Goal: Book appointment/travel/reservation

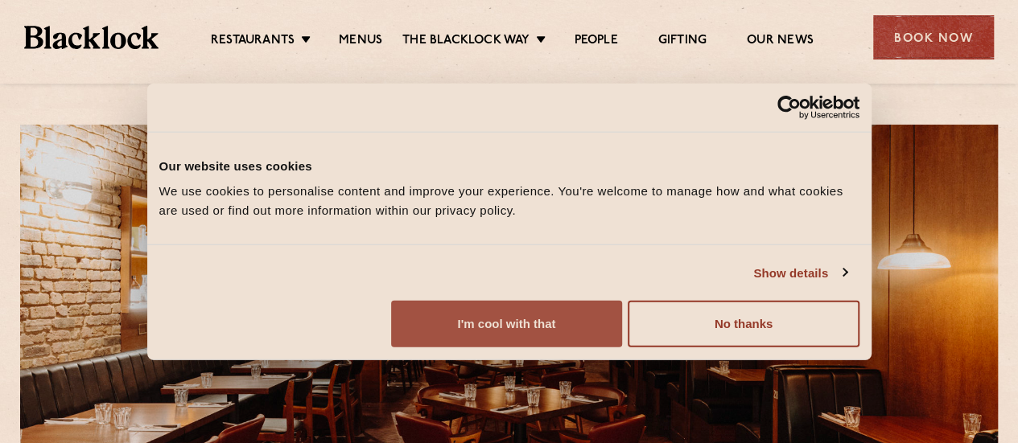
click at [622, 337] on button "I'm cool with that" at bounding box center [506, 324] width 231 height 47
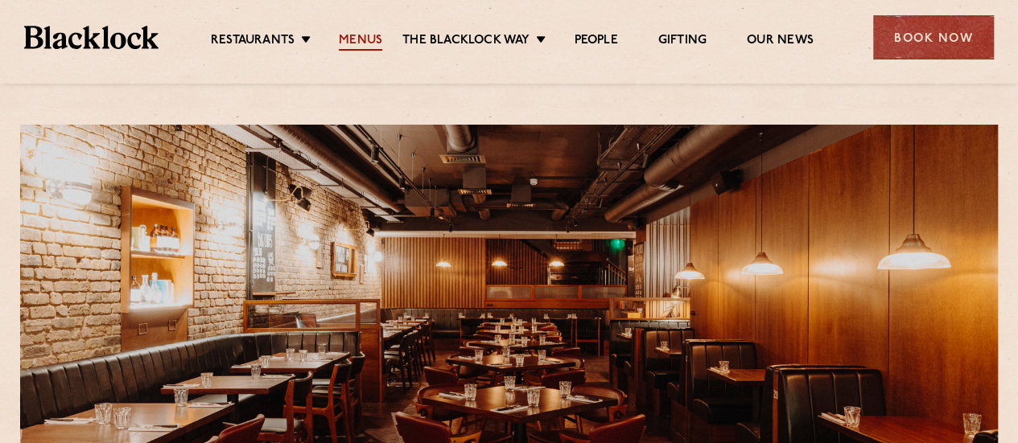
click at [372, 46] on link "Menus" at bounding box center [360, 42] width 43 height 18
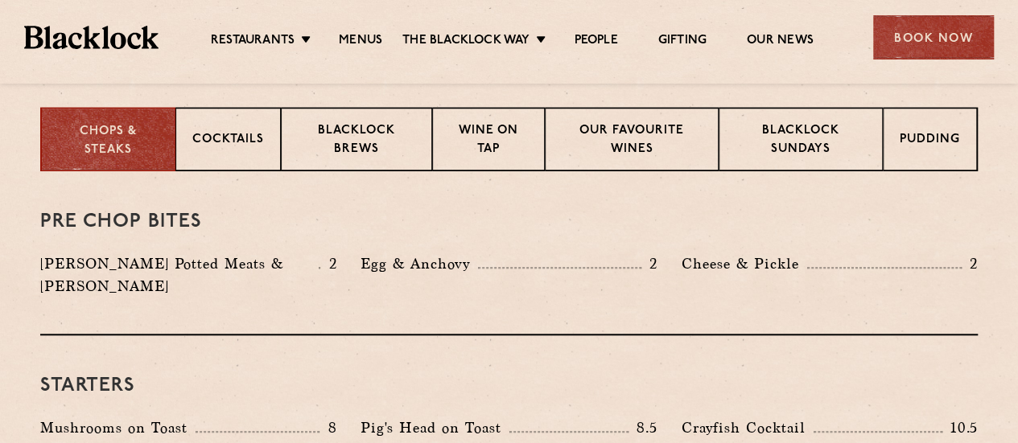
scroll to position [611, 0]
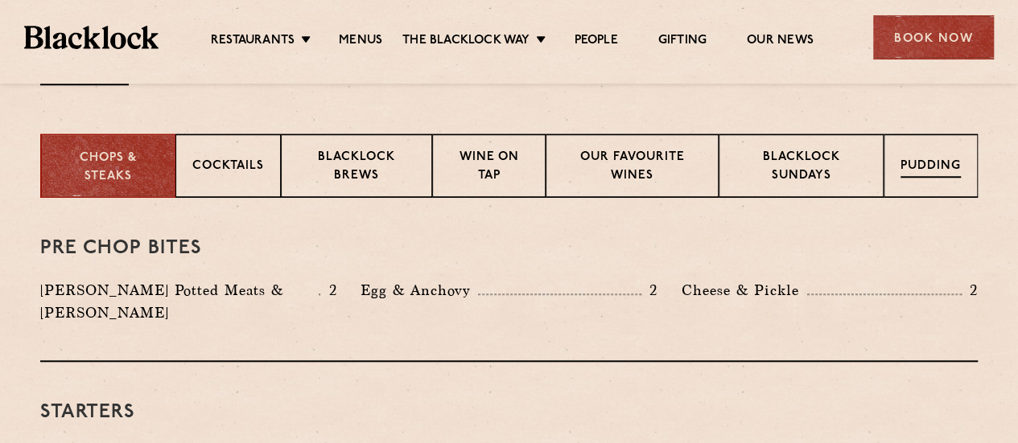
click at [923, 165] on p "Pudding" at bounding box center [930, 168] width 60 height 20
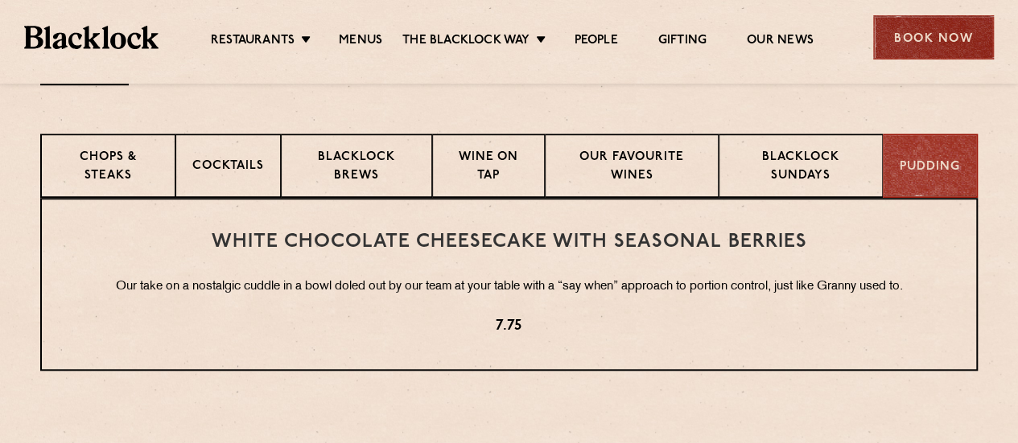
click at [920, 39] on div "Book Now" at bounding box center [933, 37] width 121 height 44
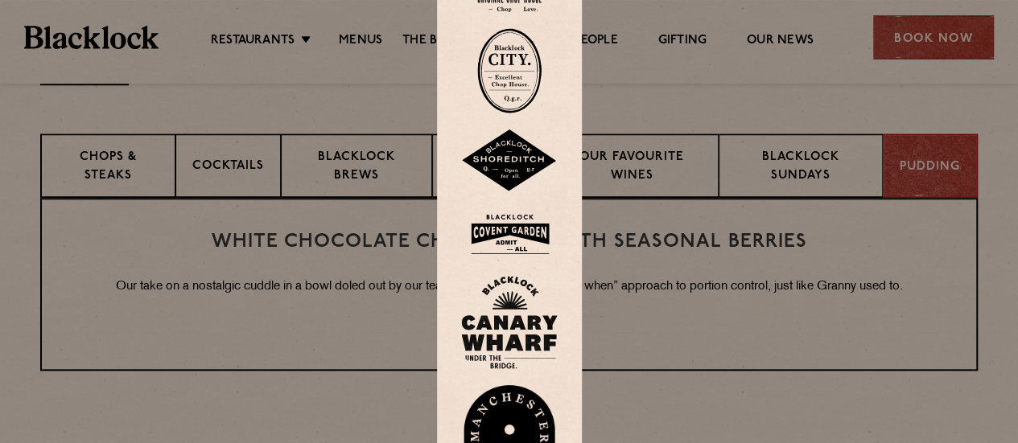
click at [525, 242] on img at bounding box center [509, 234] width 97 height 52
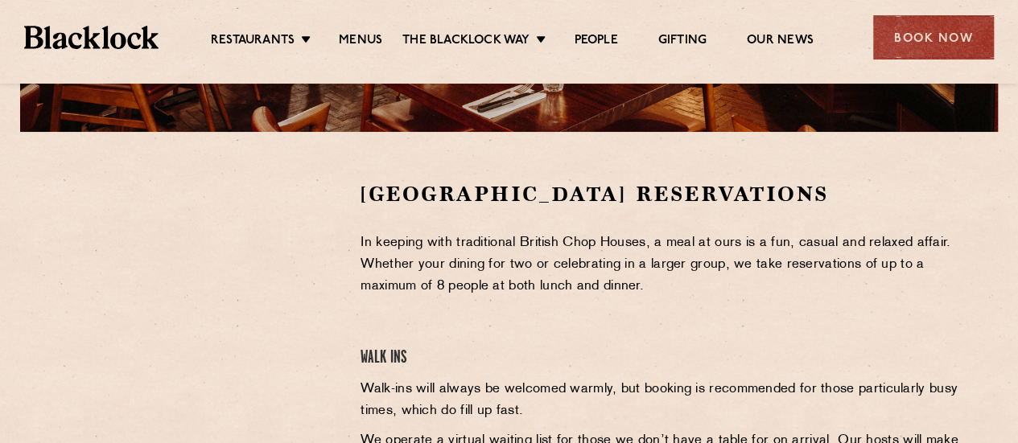
scroll to position [483, 0]
